Goal: Task Accomplishment & Management: Manage account settings

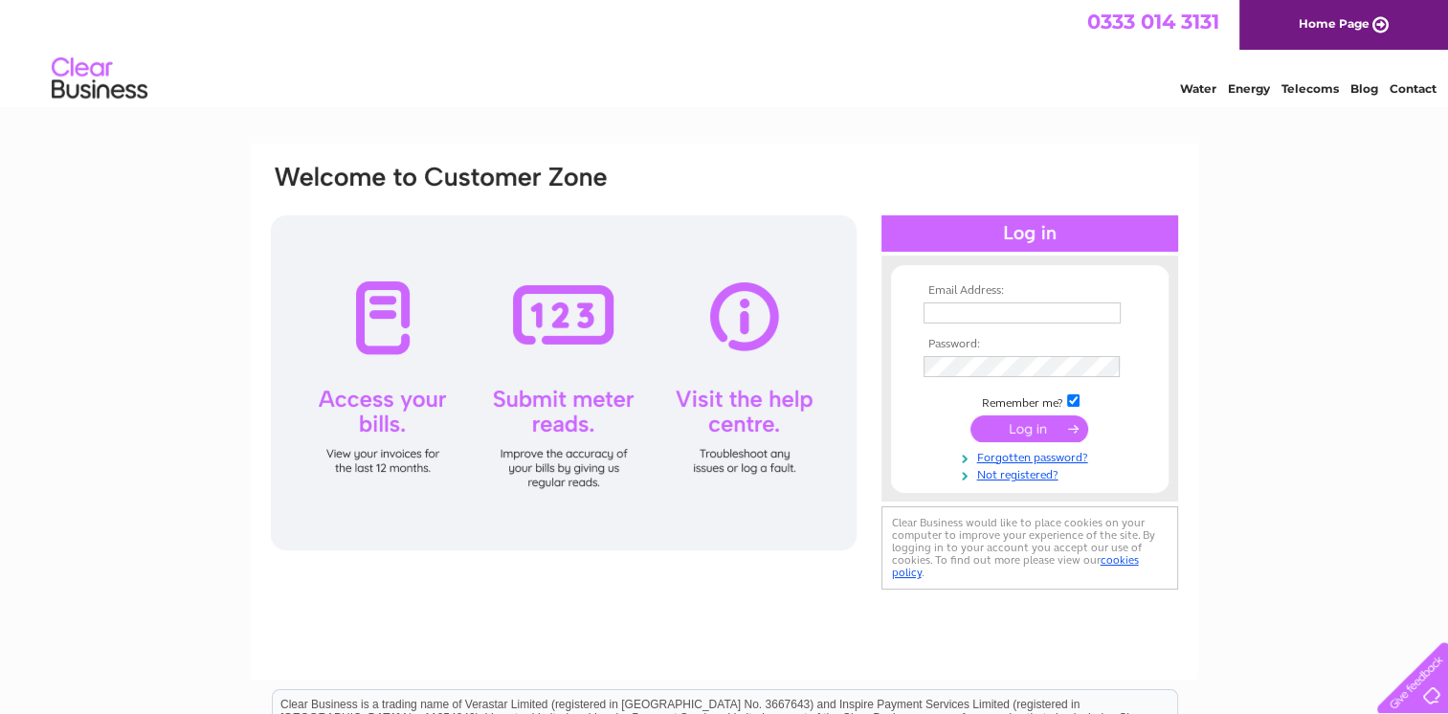
type input "[EMAIL_ADDRESS][DOMAIN_NAME]"
click at [1008, 431] on input "submit" at bounding box center [1030, 428] width 118 height 27
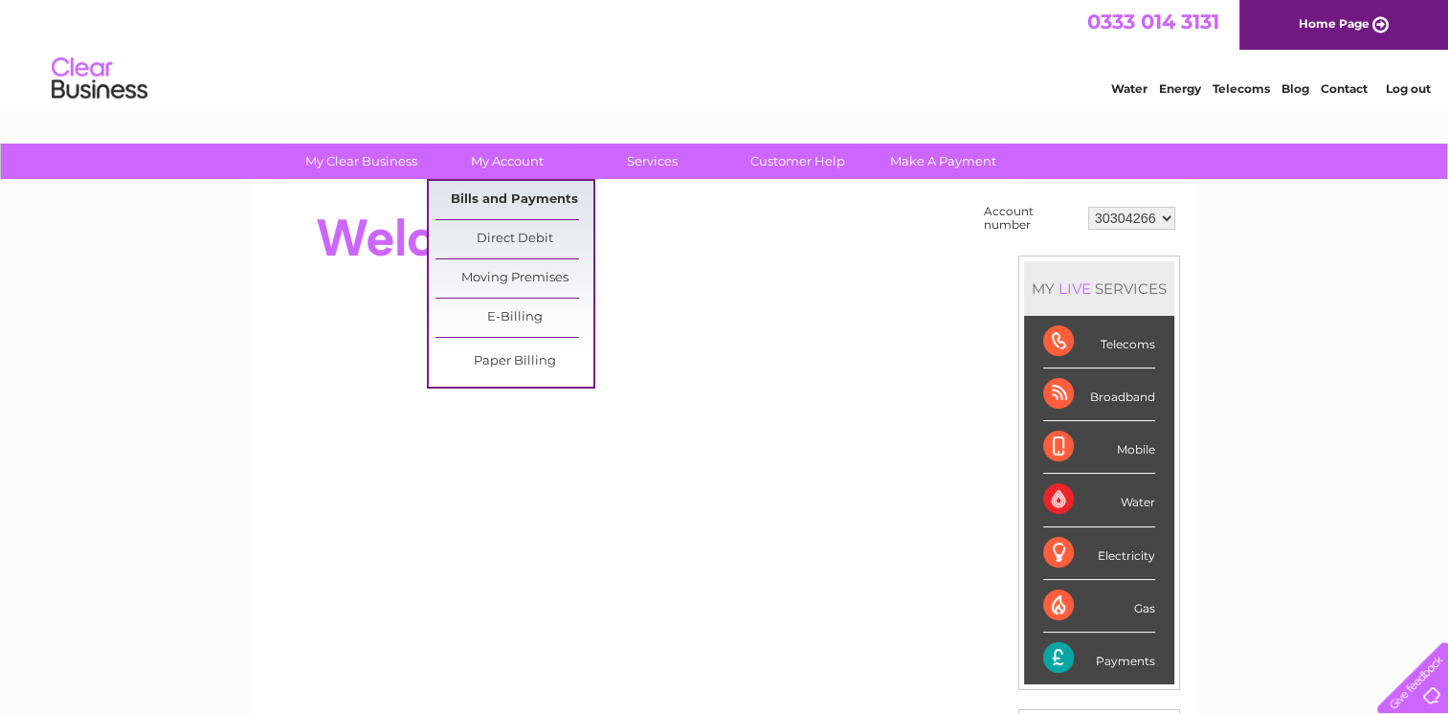
click at [490, 186] on link "Bills and Payments" at bounding box center [515, 200] width 158 height 38
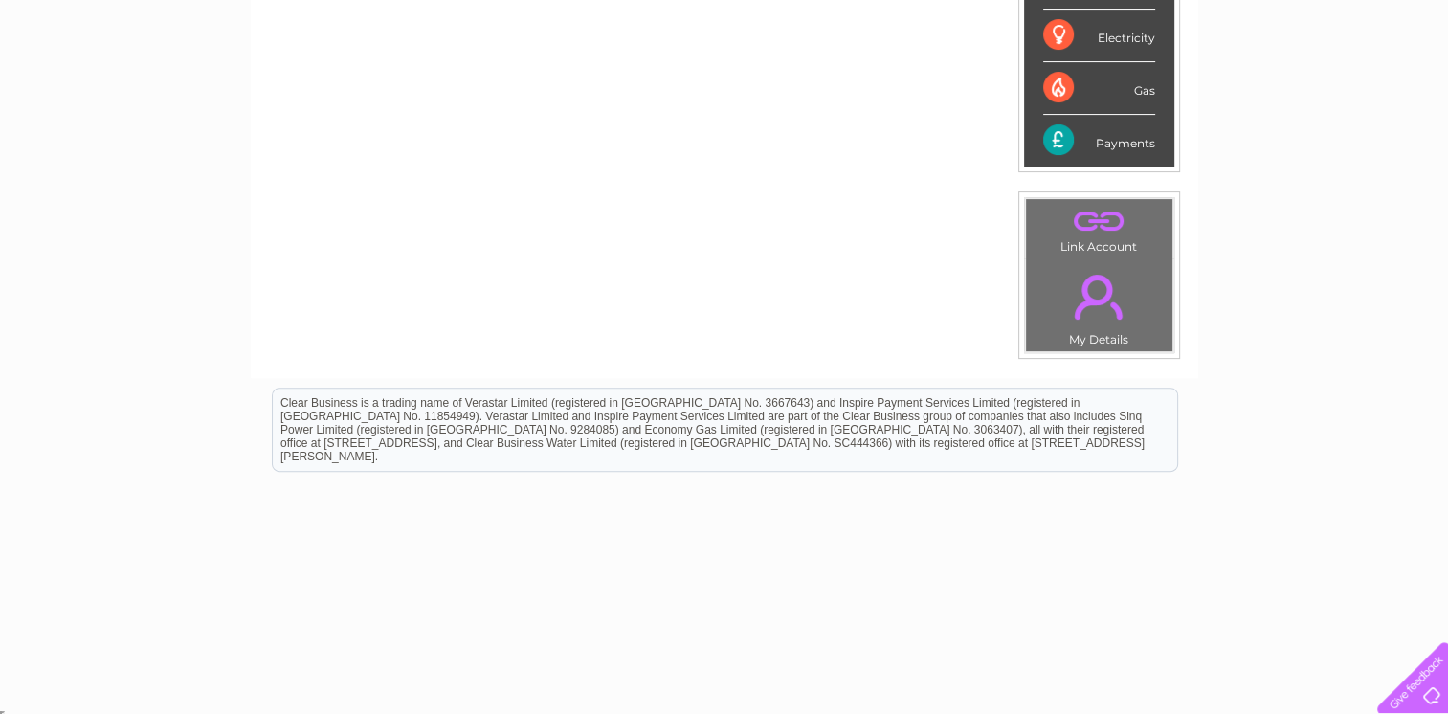
scroll to position [520, 0]
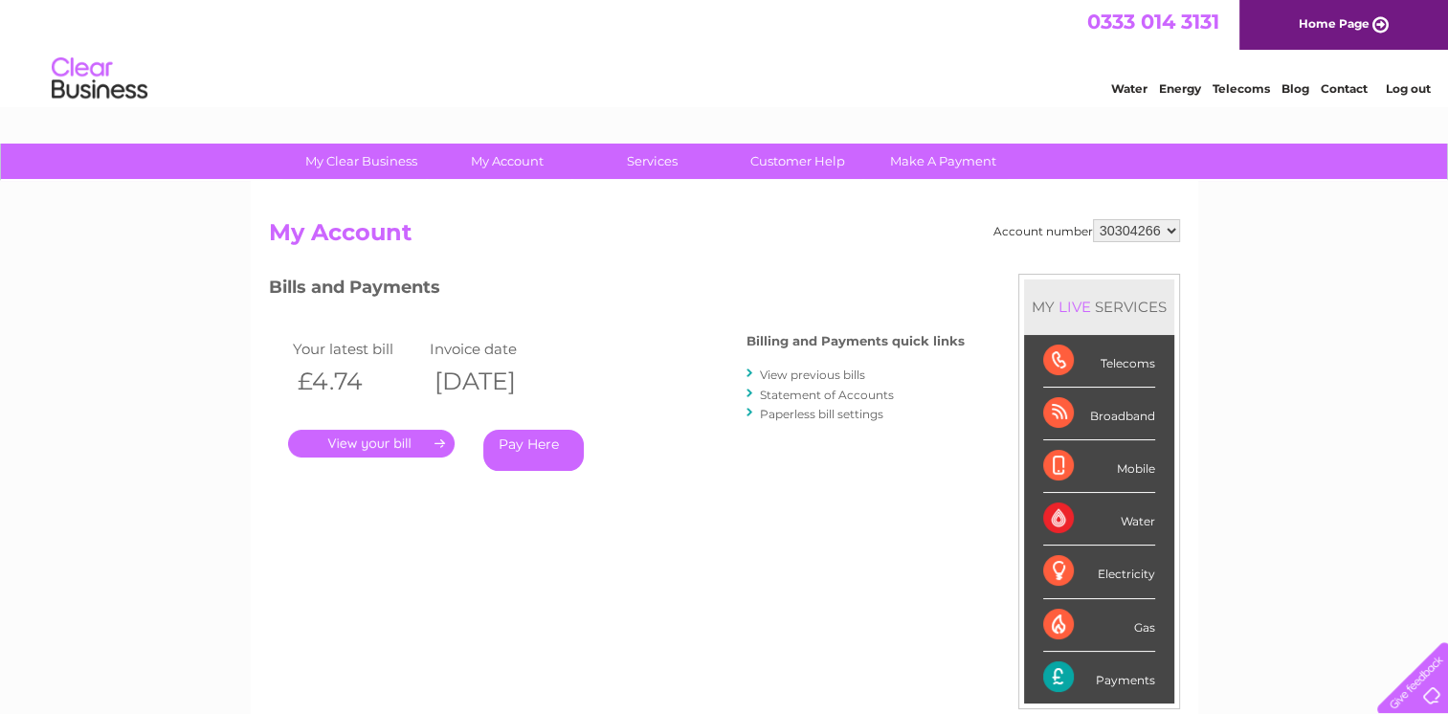
click at [785, 377] on link "View previous bills" at bounding box center [812, 375] width 105 height 14
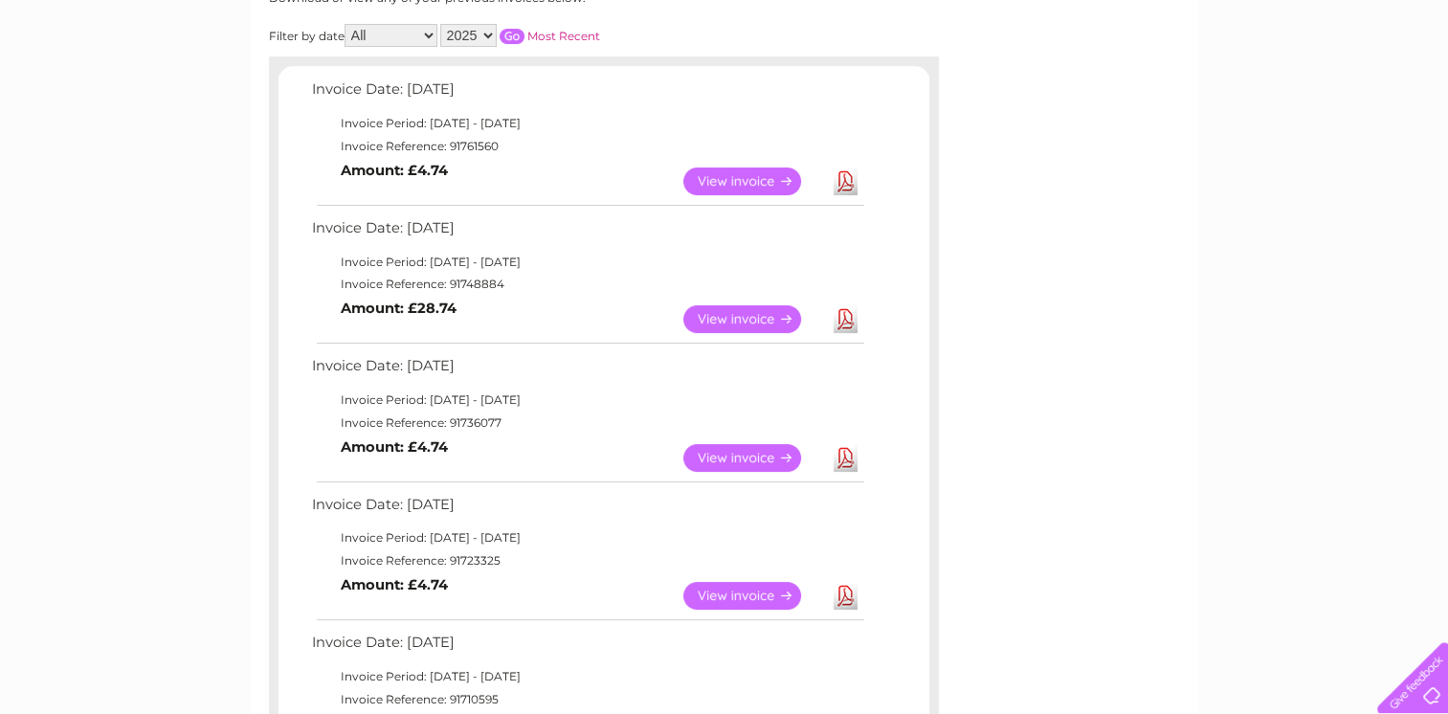
scroll to position [287, 0]
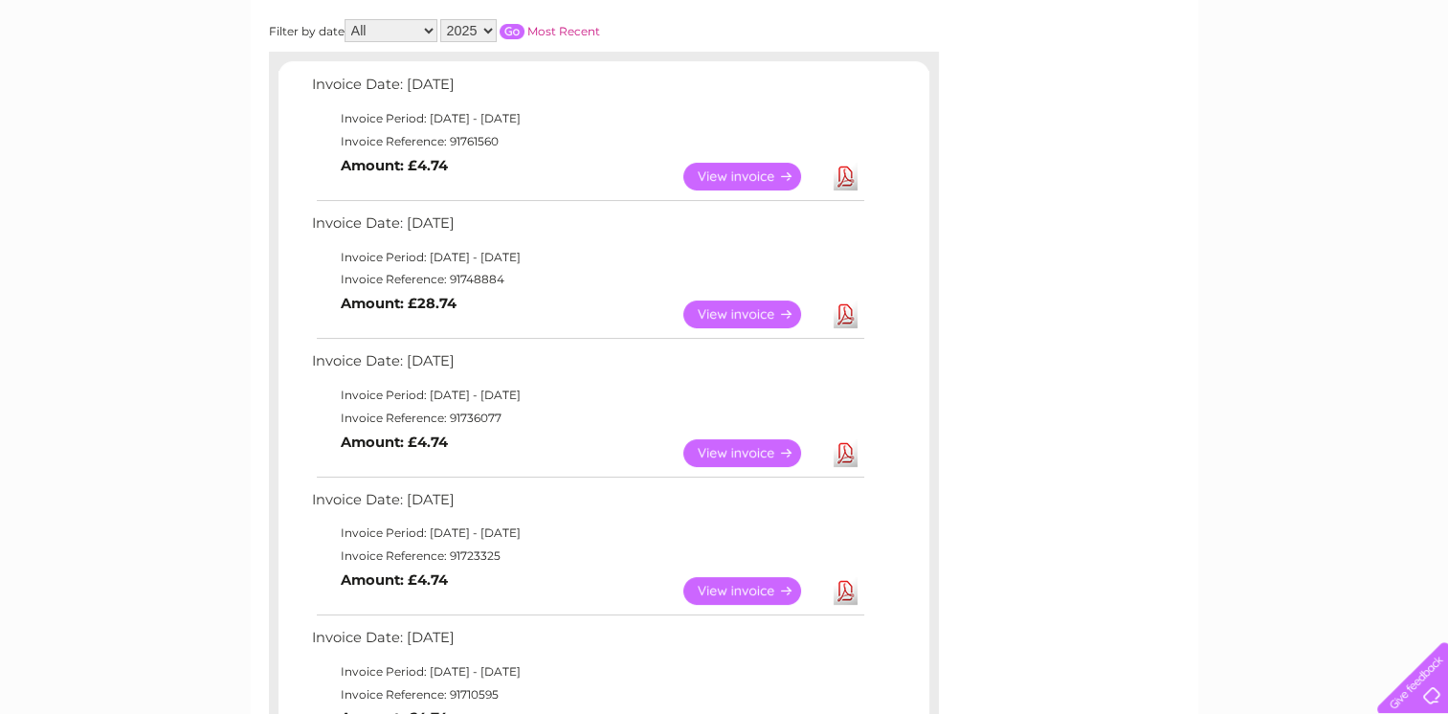
click at [732, 311] on link "View" at bounding box center [754, 315] width 141 height 28
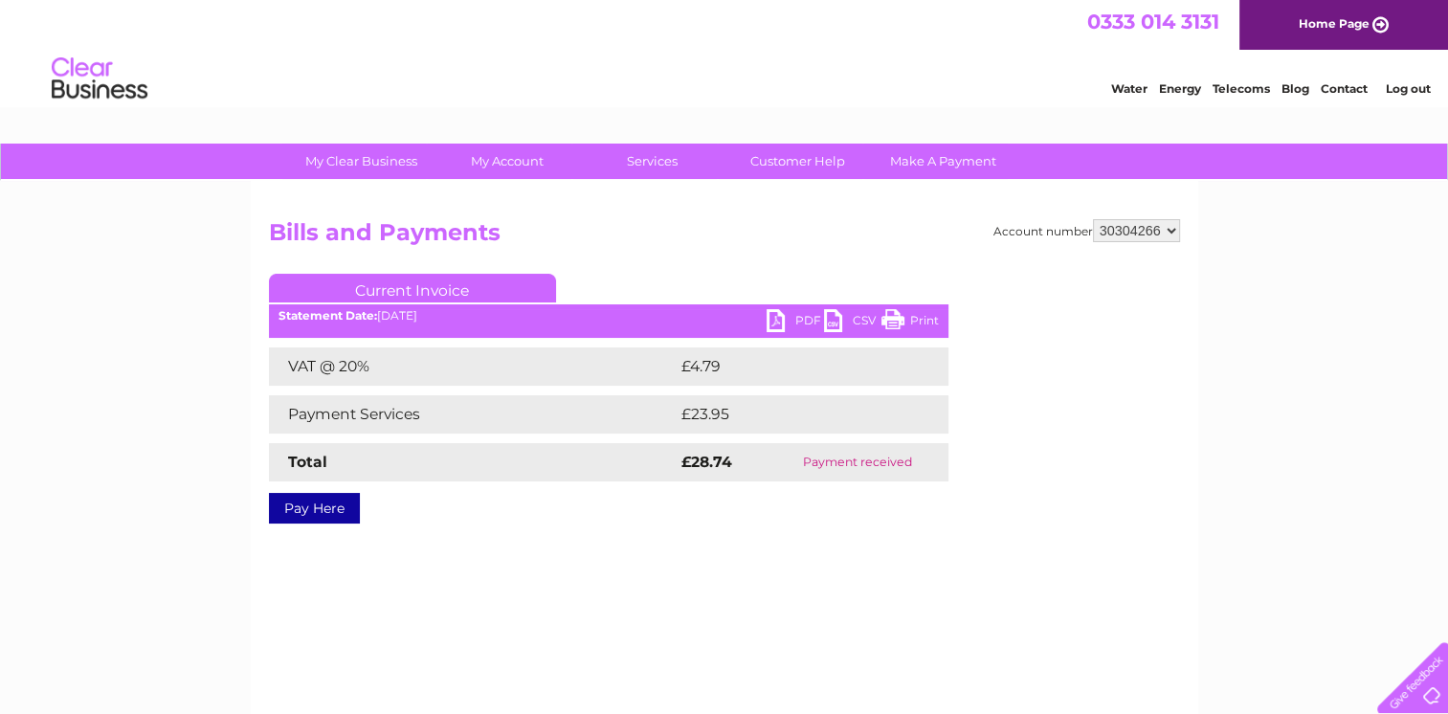
click at [804, 323] on link "PDF" at bounding box center [795, 323] width 57 height 28
